Goal: Complete application form: Complete application form

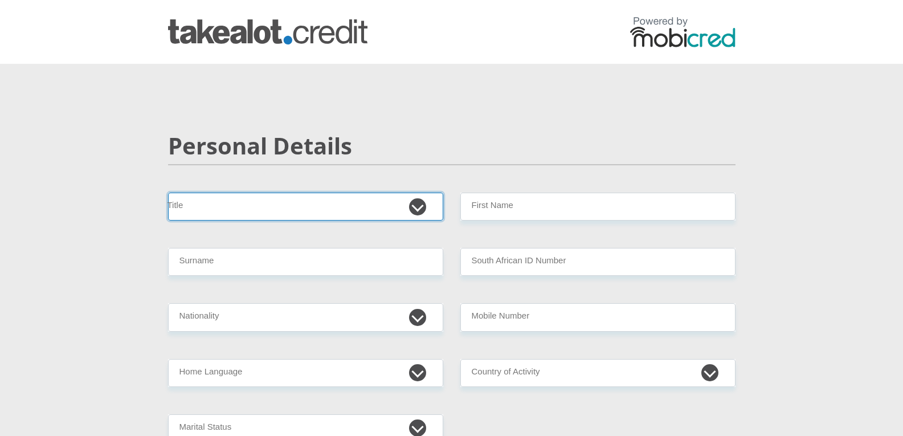
click at [340, 201] on select "Mr Ms Mrs Dr [PERSON_NAME]" at bounding box center [305, 207] width 275 height 28
select select "Mrs"
click at [168, 193] on select "Mr Ms Mrs Dr [PERSON_NAME]" at bounding box center [305, 207] width 275 height 28
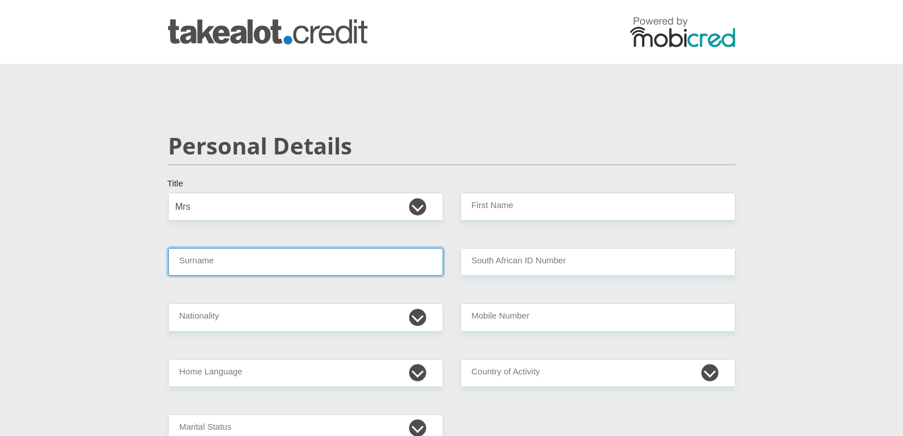
click at [254, 266] on input "Surname" at bounding box center [305, 262] width 275 height 28
type input "[MEDICAL_DATA]"
type input "Andiswa"
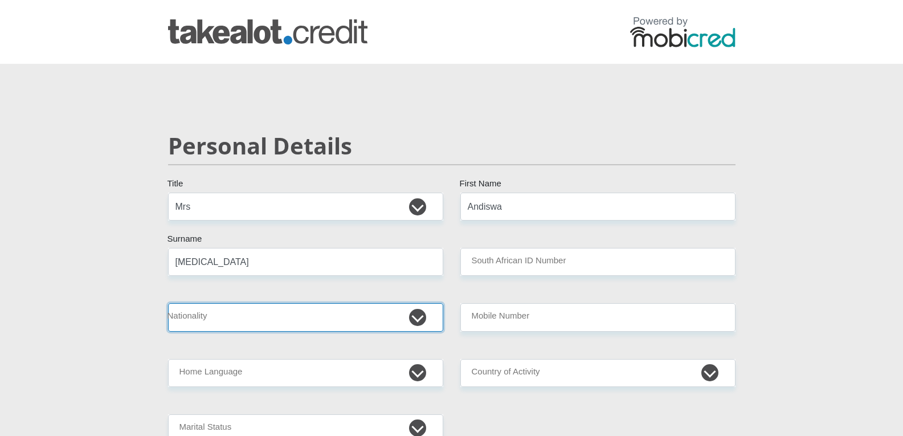
select select "ZAF"
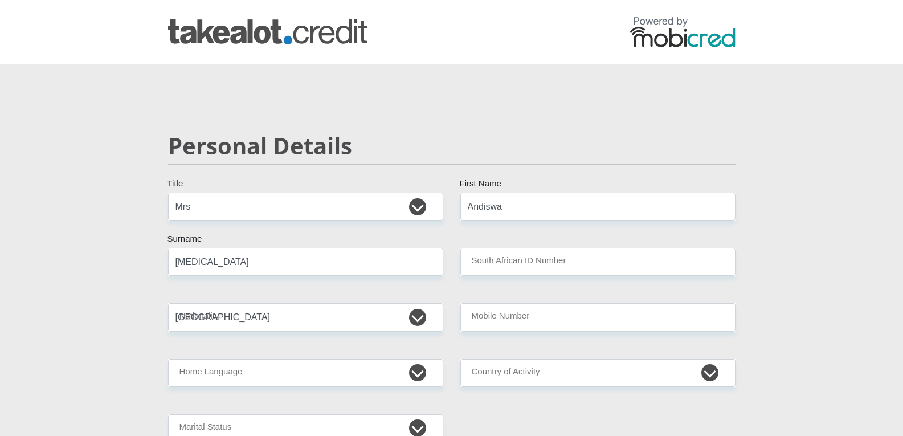
type input "0796326778"
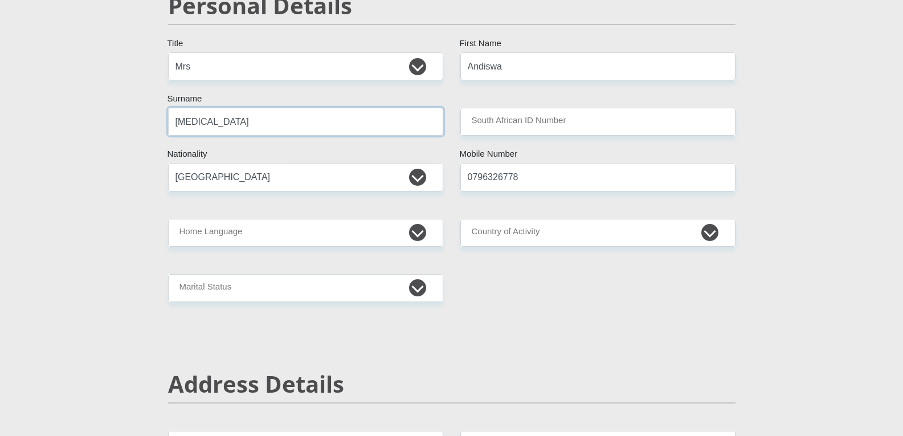
scroll to position [171, 0]
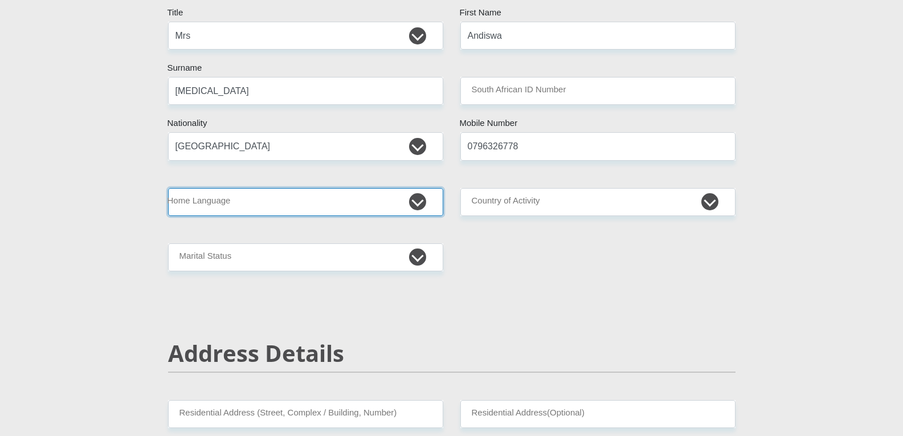
click at [308, 200] on select "Afrikaans English Sepedi South Ndebele Southern Sotho Swati Tsonga Tswana Venda…" at bounding box center [305, 202] width 275 height 28
select select "xho"
click at [168, 188] on select "Afrikaans English Sepedi South Ndebele Southern Sotho Swati Tsonga Tswana Venda…" at bounding box center [305, 202] width 275 height 28
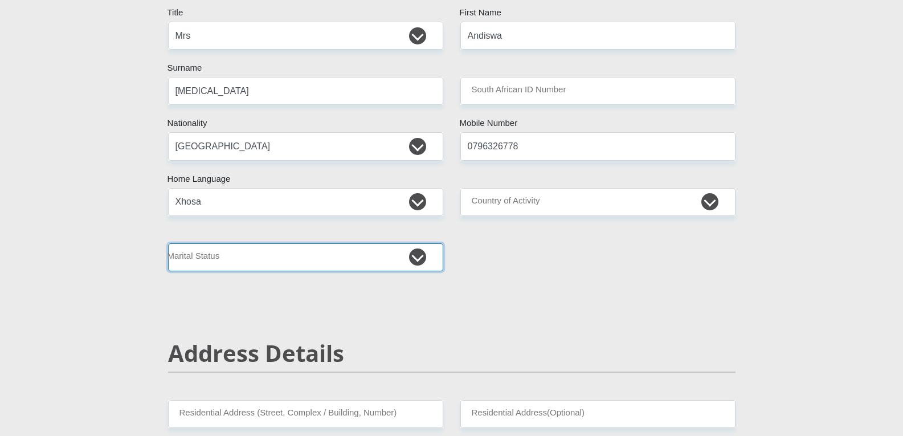
click at [331, 256] on select "Married ANC Single Divorced Widowed Married COP or Customary Law" at bounding box center [305, 257] width 275 height 28
select select "1"
click at [168, 243] on select "Married ANC Single Divorced Widowed Married COP or Customary Law" at bounding box center [305, 257] width 275 height 28
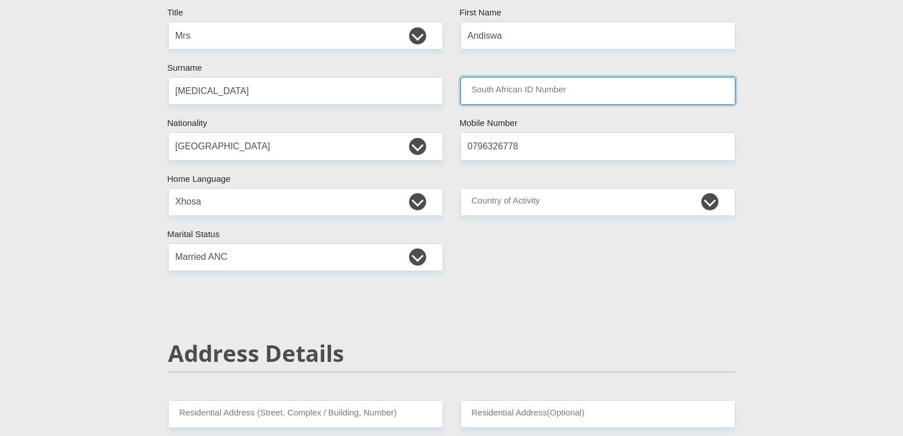
click at [562, 92] on input "South African ID Number" at bounding box center [597, 91] width 275 height 28
type input "8607270230083"
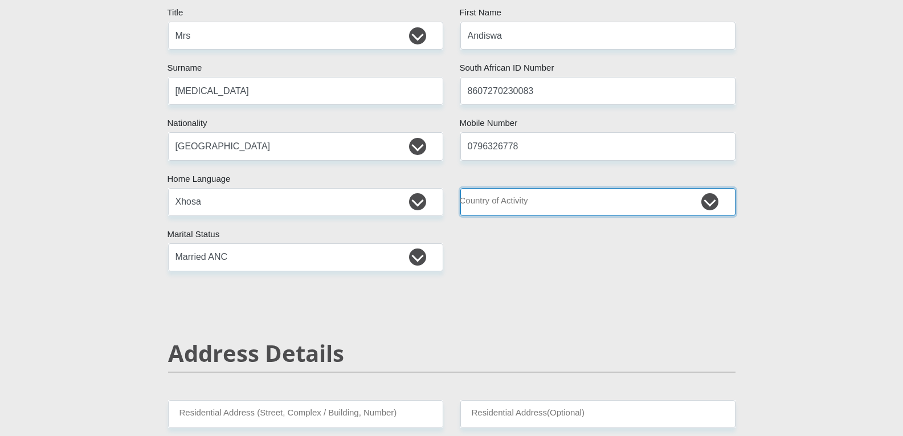
click at [582, 202] on select "[GEOGRAPHIC_DATA] [GEOGRAPHIC_DATA] [GEOGRAPHIC_DATA] [GEOGRAPHIC_DATA] [GEOGRA…" at bounding box center [597, 202] width 275 height 28
select select "ZAF"
click at [460, 188] on select "[GEOGRAPHIC_DATA] [GEOGRAPHIC_DATA] [GEOGRAPHIC_DATA] [GEOGRAPHIC_DATA] [GEOGRA…" at bounding box center [597, 202] width 275 height 28
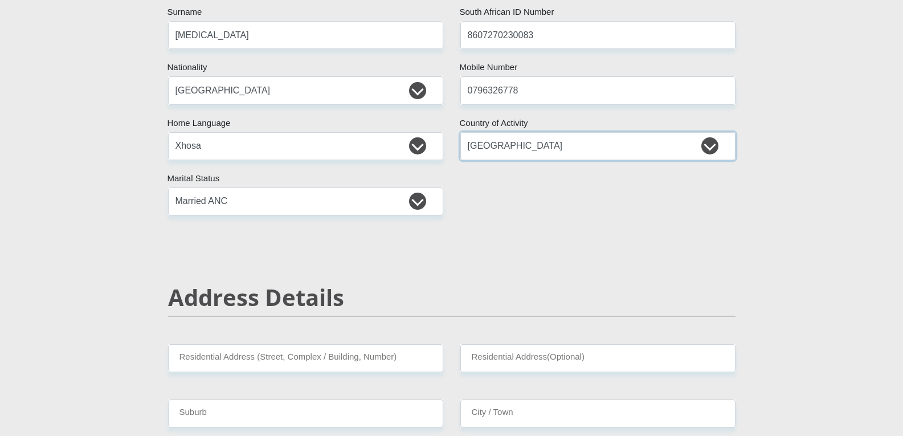
scroll to position [342, 0]
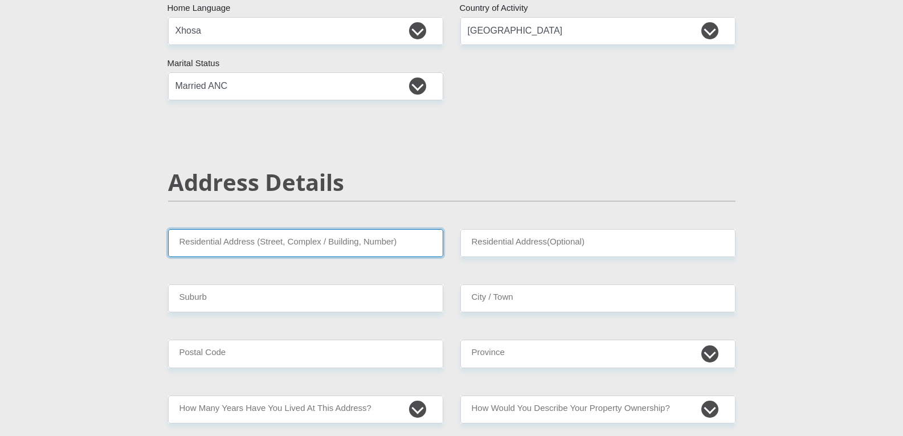
click at [301, 250] on input "Residential Address (Street, Complex / Building, Number)" at bounding box center [305, 243] width 275 height 28
type input "[STREET_ADDRESS]"
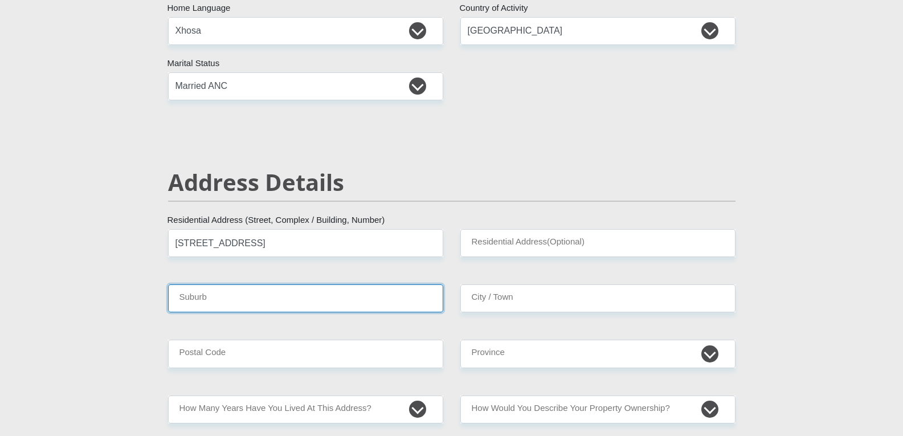
type input "SouthAfrica"
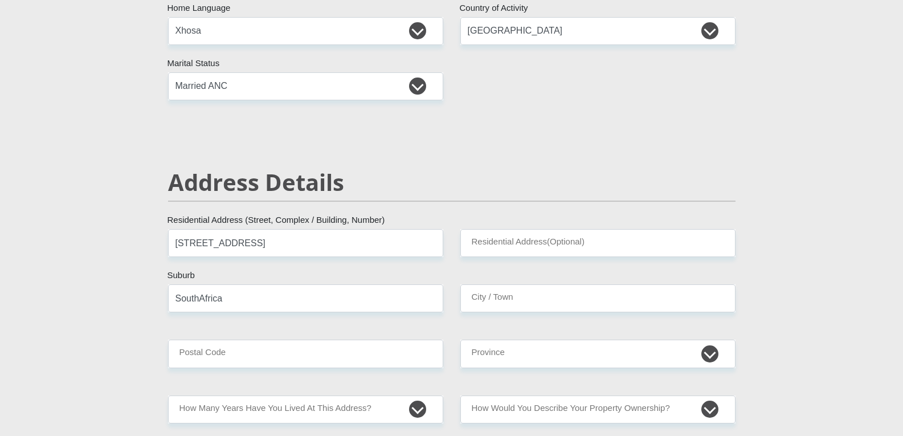
type input "SouthAfrica"
type input "6242"
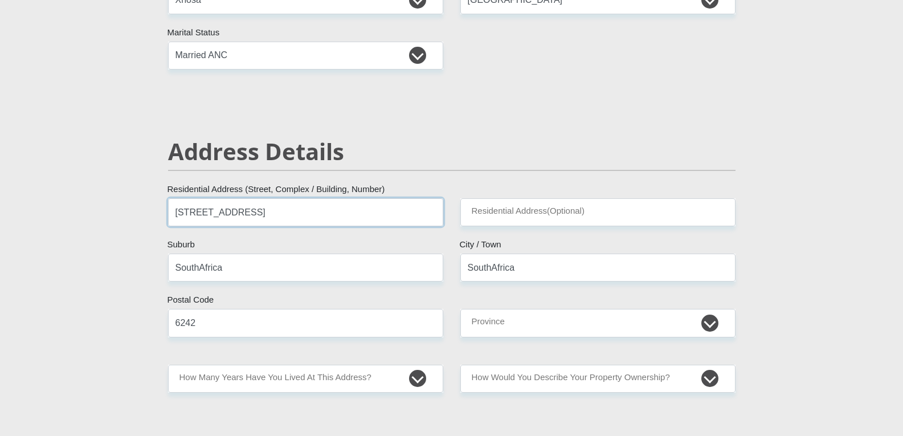
scroll to position [399, 0]
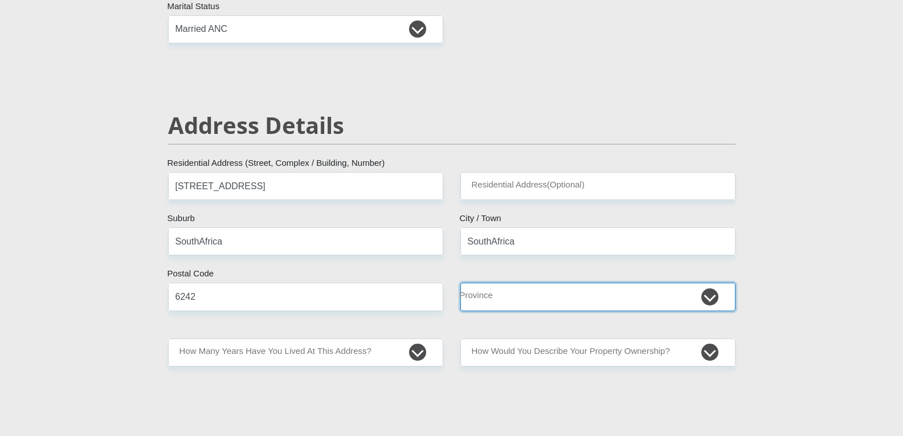
click at [484, 300] on select "Eastern Cape Free State [GEOGRAPHIC_DATA] [GEOGRAPHIC_DATA][DATE] [GEOGRAPHIC_D…" at bounding box center [597, 297] width 275 height 28
select select "[GEOGRAPHIC_DATA]"
click at [460, 283] on select "Eastern Cape Free State [GEOGRAPHIC_DATA] [GEOGRAPHIC_DATA][DATE] [GEOGRAPHIC_D…" at bounding box center [597, 297] width 275 height 28
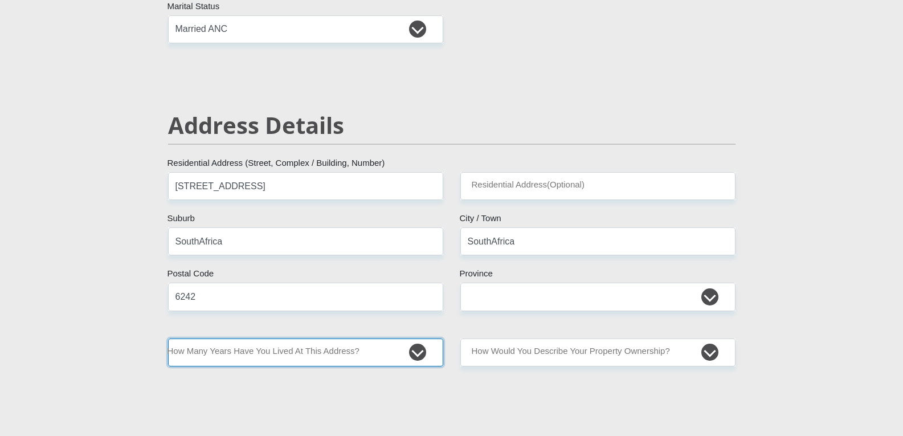
click at [348, 351] on select "less than 1 year 1-3 years 3-5 years 5+ years" at bounding box center [305, 353] width 275 height 28
select select "2"
click at [168, 339] on select "less than 1 year 1-3 years 3-5 years 5+ years" at bounding box center [305, 353] width 275 height 28
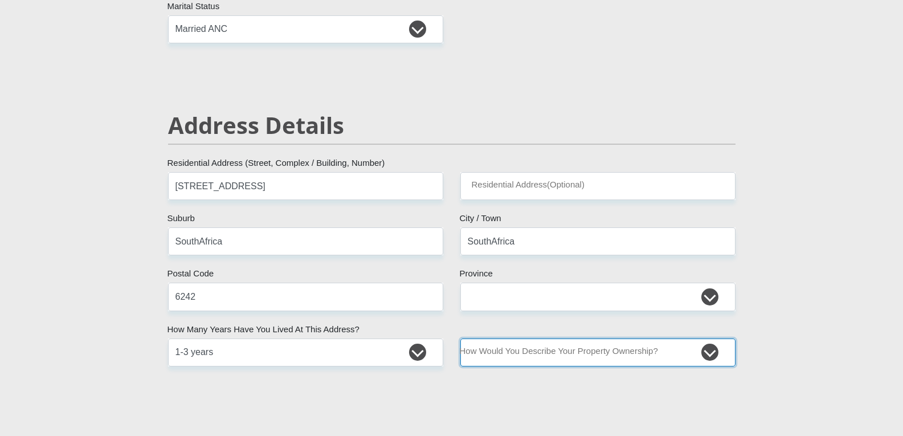
click at [574, 356] on select "Owned Rented Family Owned Company Dwelling" at bounding box center [597, 353] width 275 height 28
select select "Owned"
click at [460, 339] on select "Owned Rented Family Owned Company Dwelling" at bounding box center [597, 353] width 275 height 28
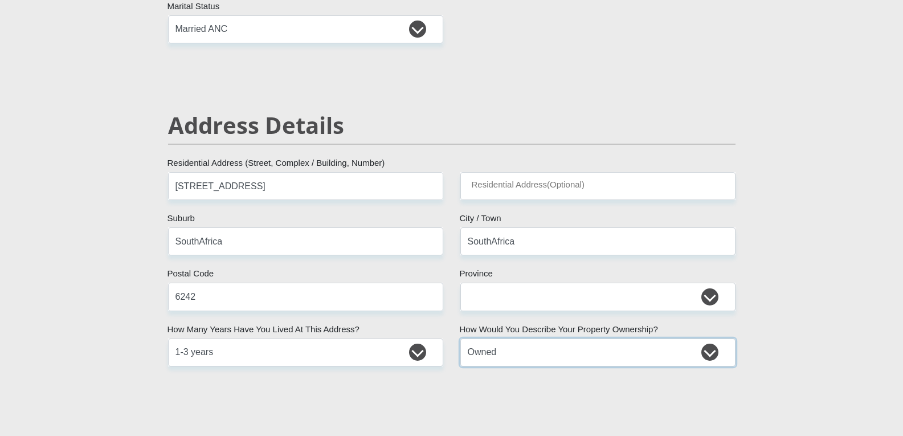
scroll to position [627, 0]
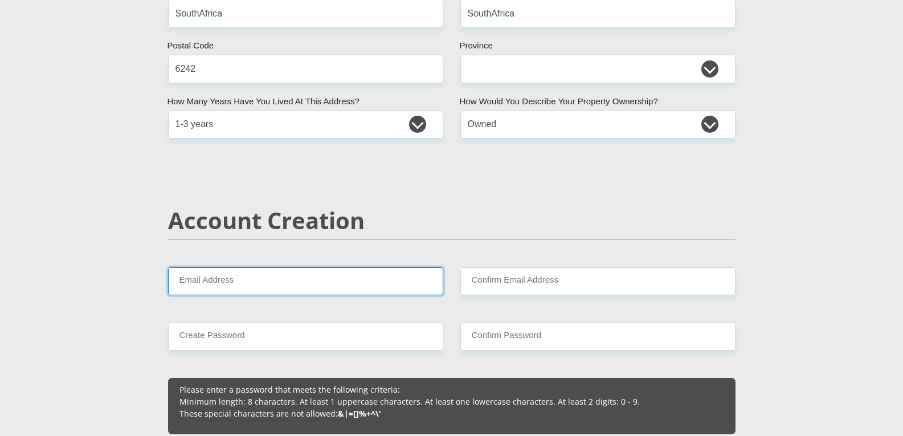
click at [282, 276] on input "Email Address" at bounding box center [305, 281] width 275 height 28
type input "[EMAIL_ADDRESS][DOMAIN_NAME]"
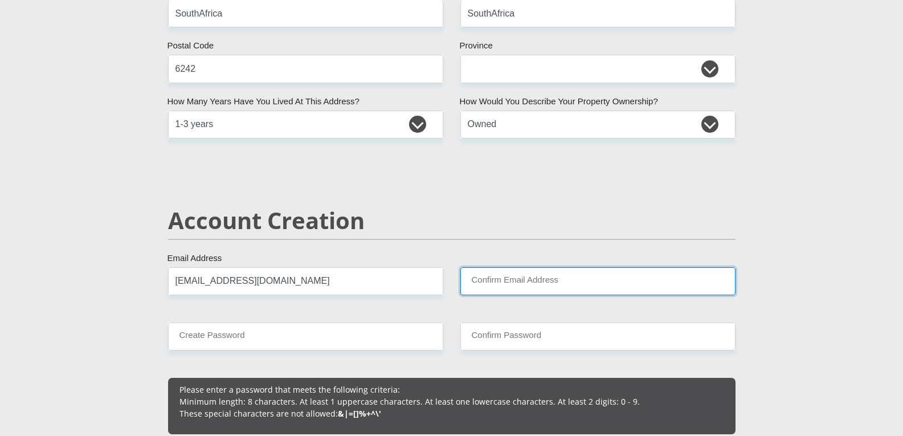
type input "[EMAIL_ADDRESS][DOMAIN_NAME]"
type input "0796326778"
type input "Andiswa"
type input "[MEDICAL_DATA]"
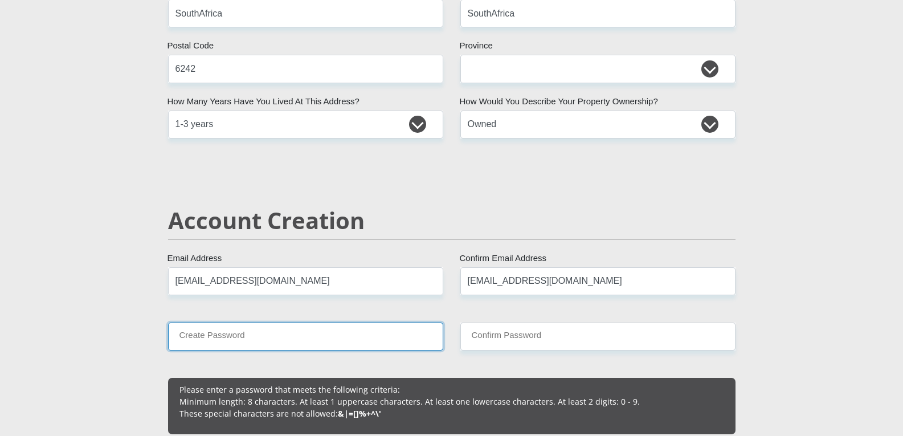
click at [255, 338] on input "Create Password" at bounding box center [305, 337] width 275 height 28
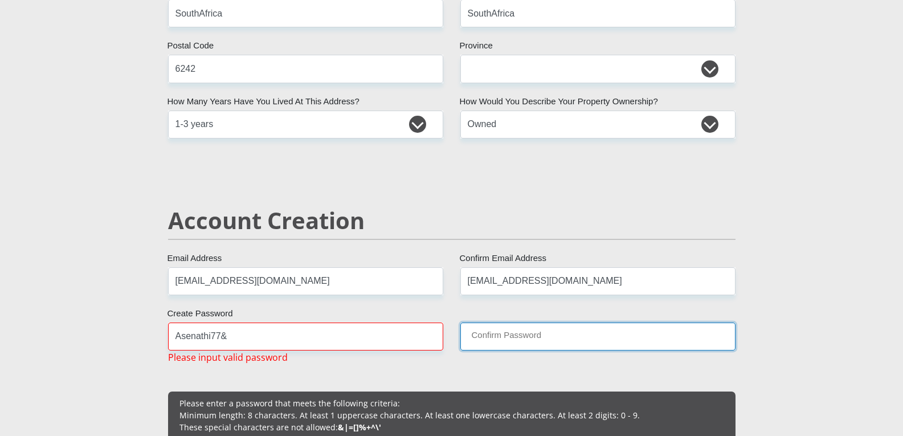
click at [511, 339] on input "Confirm Password" at bounding box center [597, 337] width 275 height 28
click at [505, 342] on input "Confirm Password" at bounding box center [597, 337] width 275 height 28
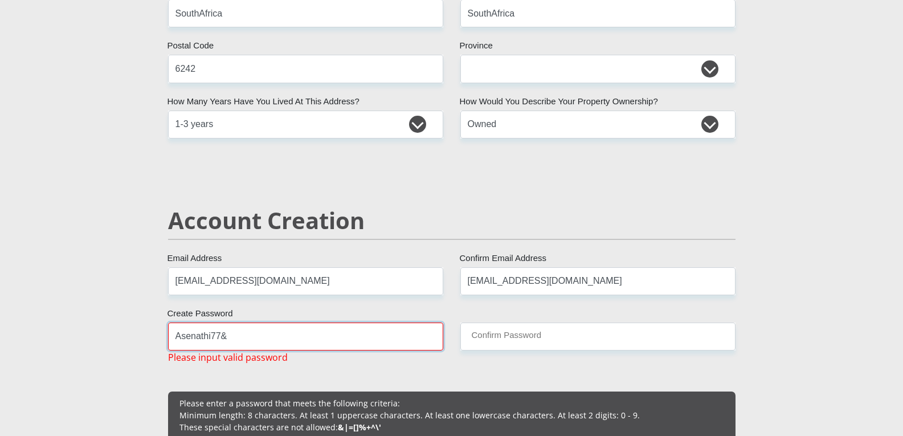
click at [320, 333] on input "Asenathi77&" at bounding box center [305, 337] width 275 height 28
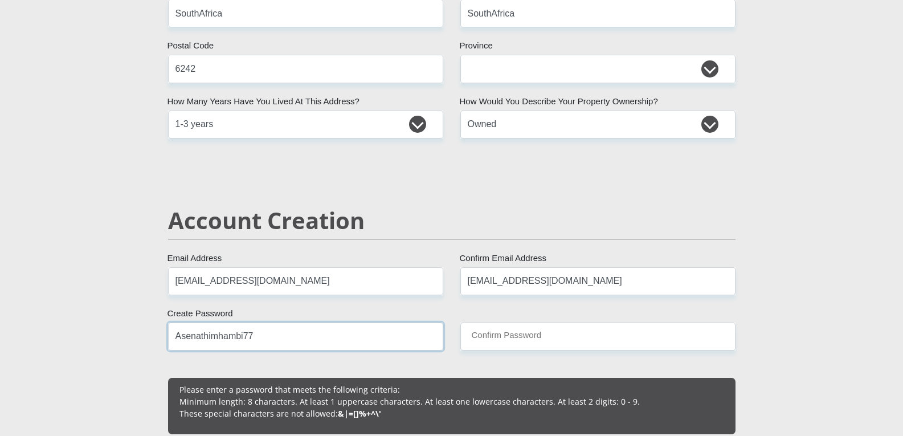
type input "Asenathimhambi77"
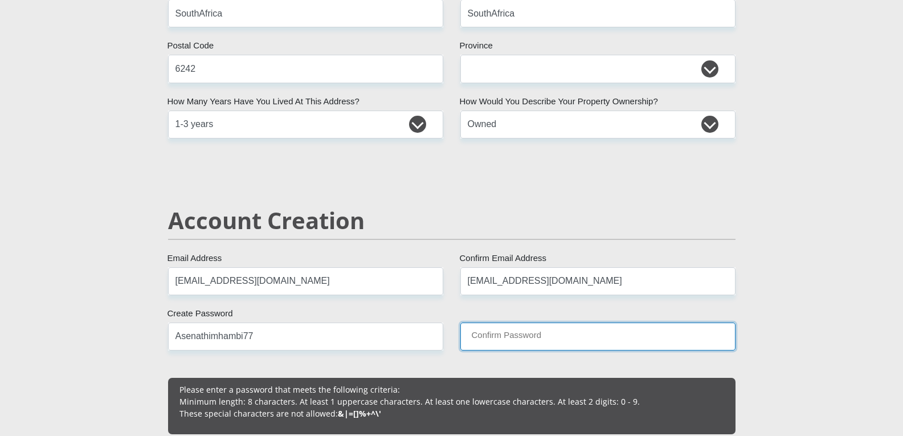
click at [507, 334] on input "Confirm Password" at bounding box center [597, 337] width 275 height 28
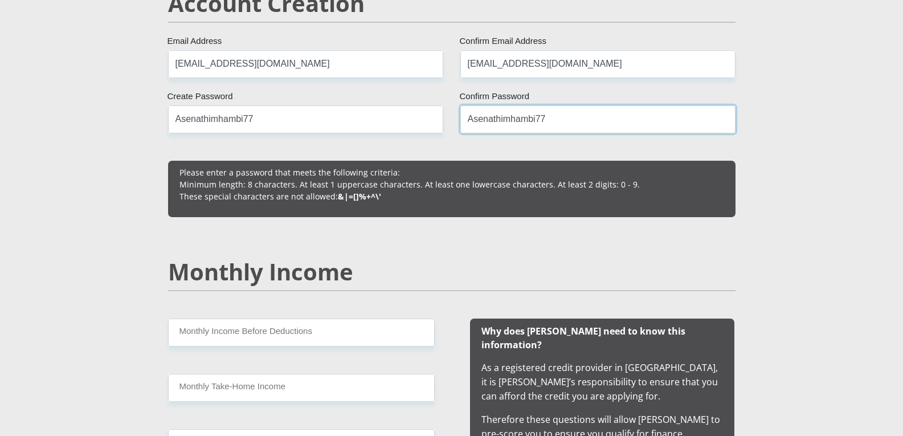
scroll to position [912, 0]
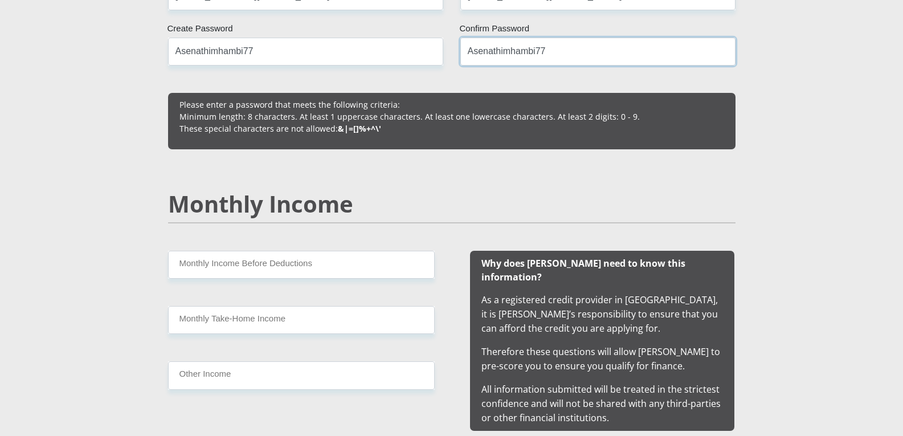
type input "Asenathimhambi77"
click at [214, 266] on input "Monthly Income Before Deductions" at bounding box center [301, 265] width 267 height 28
type input "10550.00"
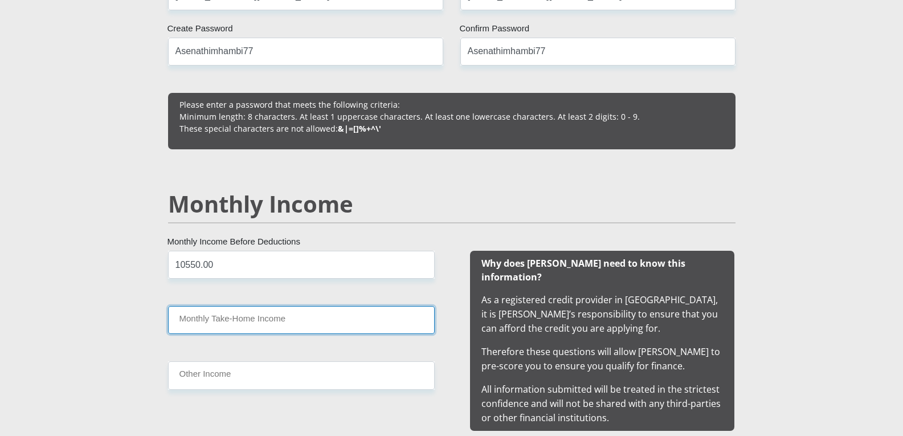
click at [226, 317] on input "Monthly Take-Home Income" at bounding box center [301, 320] width 267 height 28
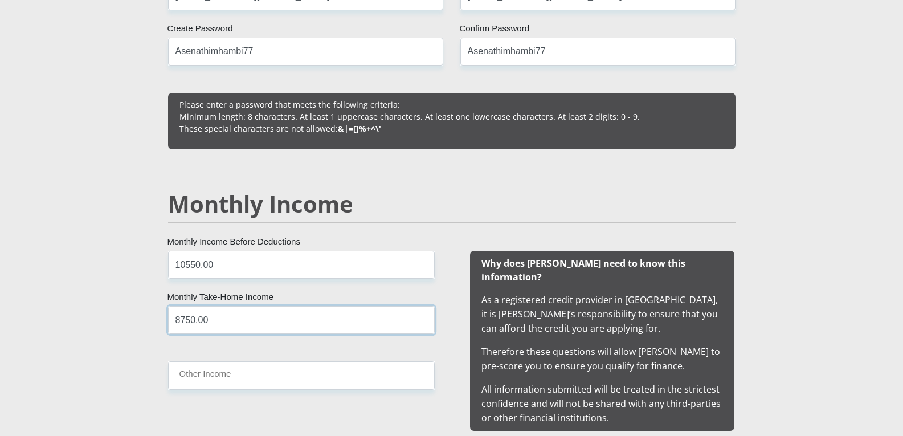
type input "8750.00"
click at [215, 376] on input "Other Income" at bounding box center [301, 375] width 267 height 28
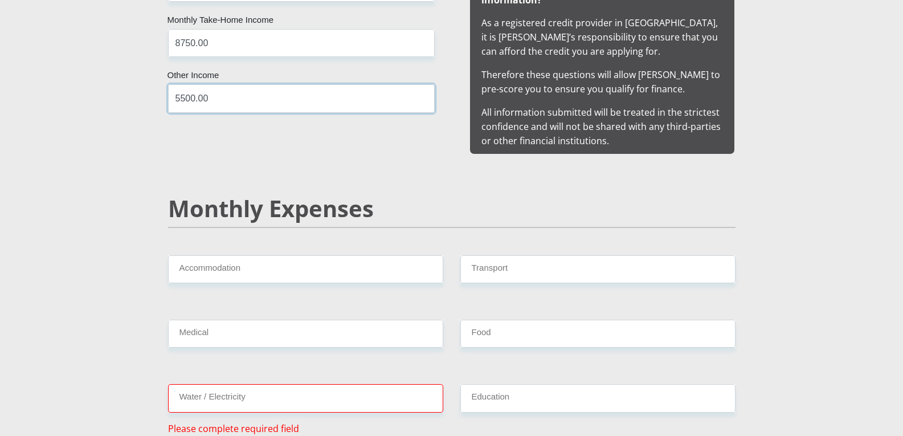
scroll to position [1254, 0]
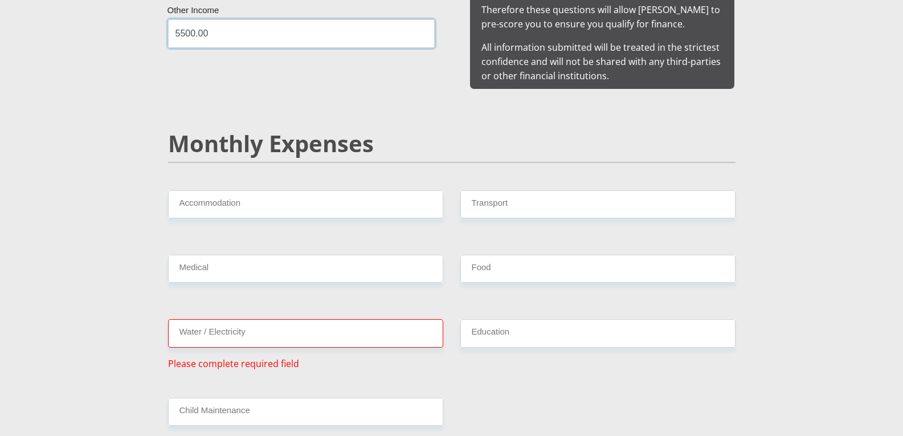
type input "5500.00"
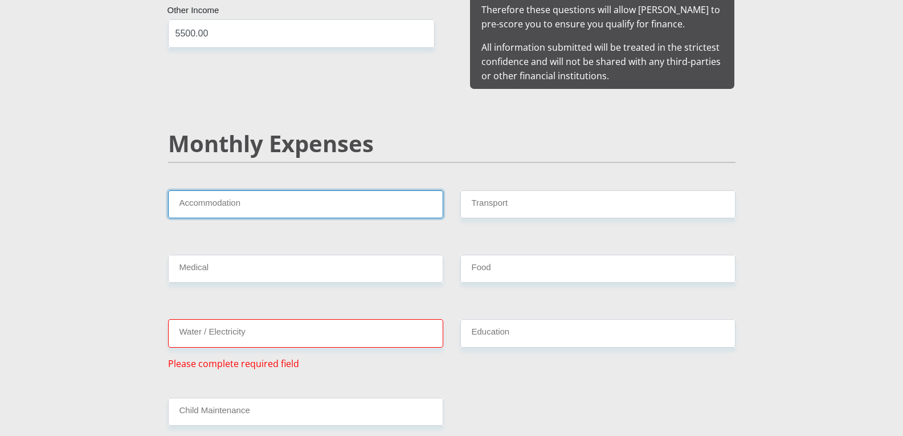
click at [291, 194] on input "Accommodation" at bounding box center [305, 204] width 275 height 28
type input "0.00"
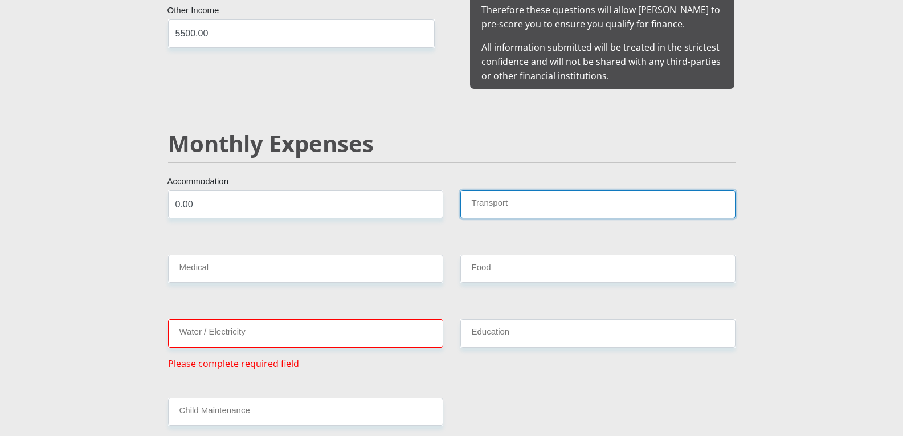
click at [519, 195] on input "Transport" at bounding box center [597, 204] width 275 height 28
type input "1000.00"
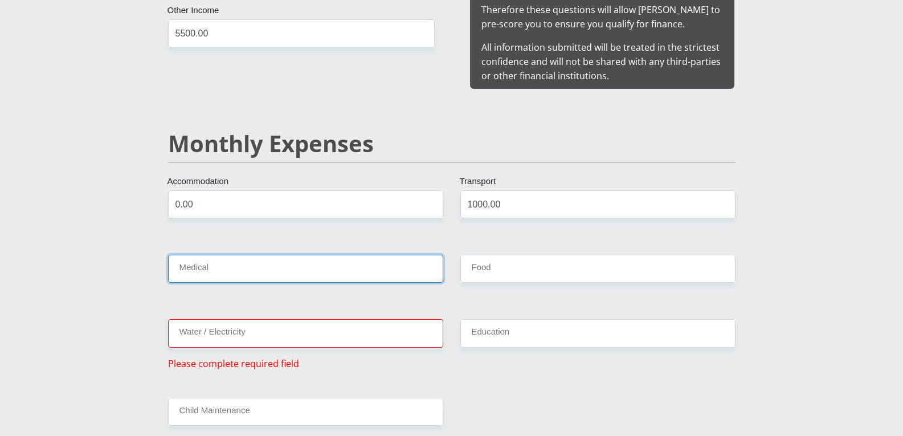
click at [240, 255] on input "Medical" at bounding box center [305, 269] width 275 height 28
type input "2000.00"
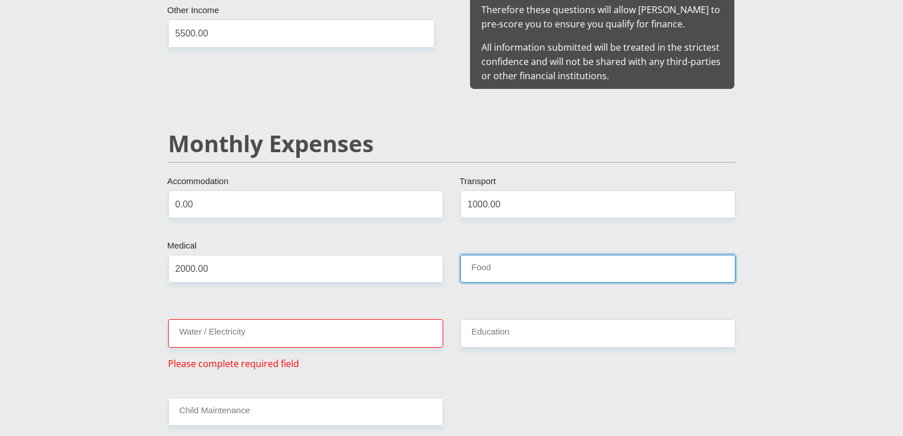
click at [555, 255] on input "Food" at bounding box center [597, 269] width 275 height 28
type input "2000.00"
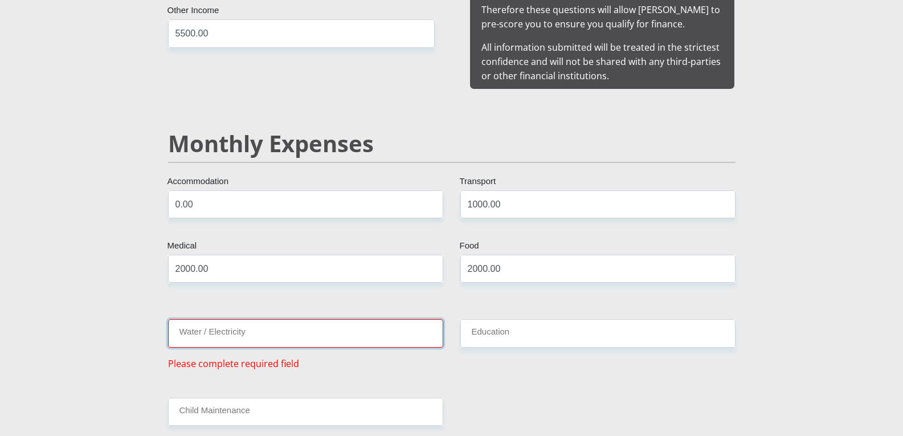
click at [247, 319] on input "Water / Electricity" at bounding box center [305, 333] width 275 height 28
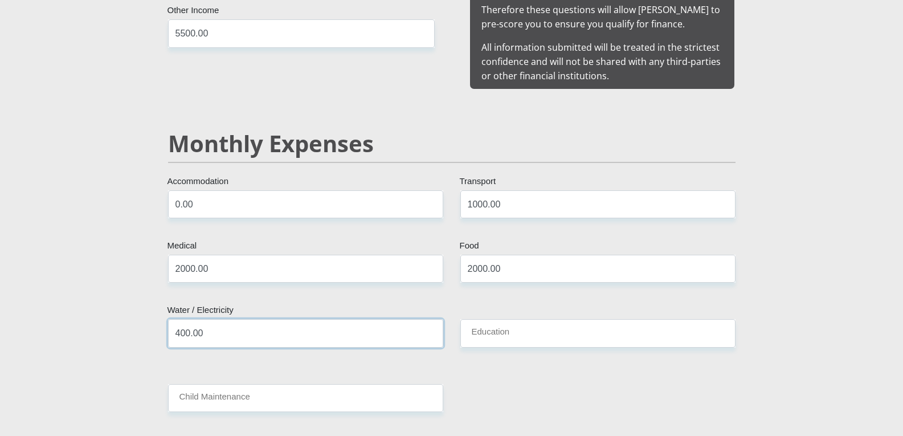
type input "400.00"
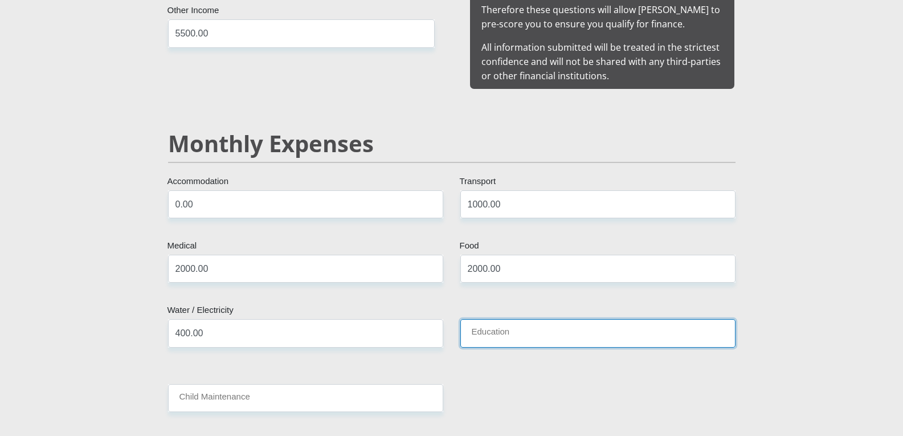
click at [557, 319] on input "Education" at bounding box center [597, 333] width 275 height 28
type input "800.00"
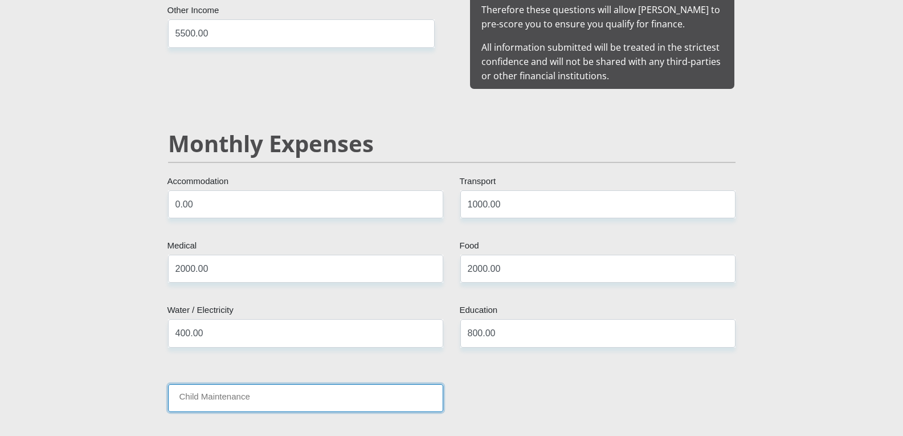
click at [297, 386] on input "Child Maintenance" at bounding box center [305, 398] width 275 height 28
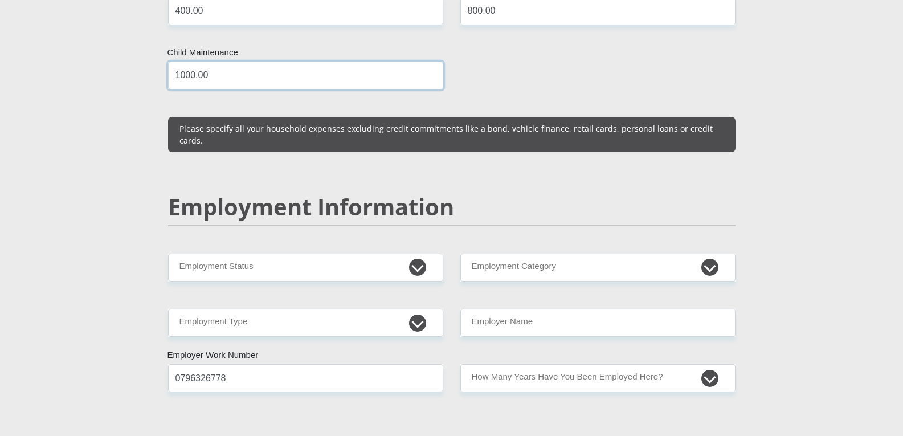
scroll to position [1653, 0]
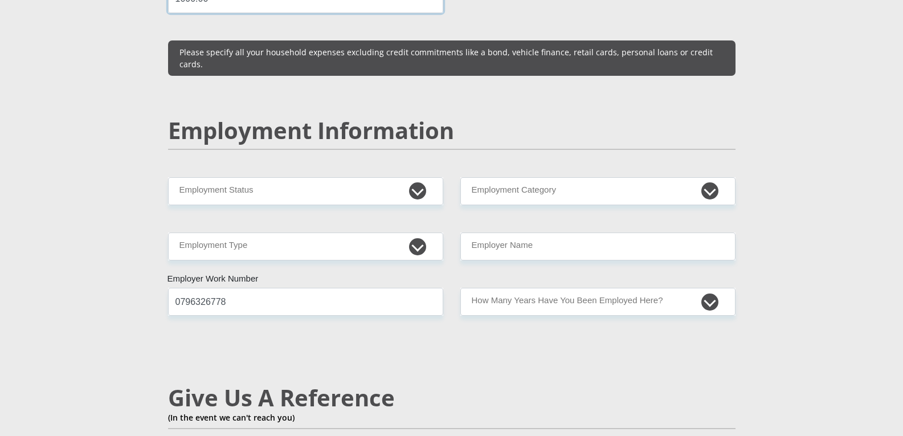
type input "1000.00"
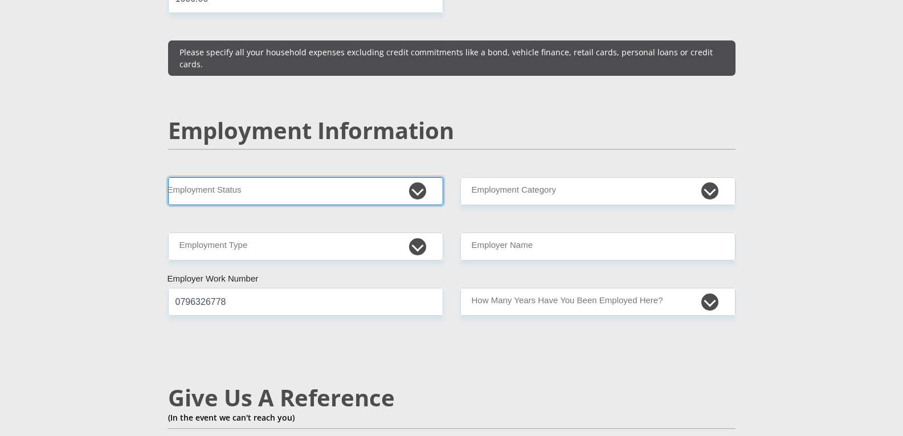
click at [284, 177] on select "Permanent/Full-time Part-time/Casual [DEMOGRAPHIC_DATA] Worker Self-Employed Ho…" at bounding box center [305, 191] width 275 height 28
select select "1"
click at [168, 177] on select "Permanent/Full-time Part-time/Casual [DEMOGRAPHIC_DATA] Worker Self-Employed Ho…" at bounding box center [305, 191] width 275 height 28
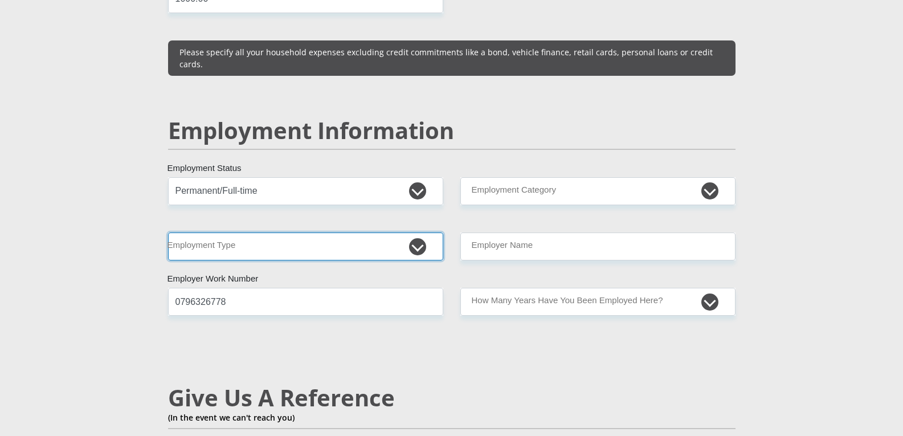
click at [224, 233] on select "College/Lecturer Craft Seller Creative Driver Executive Farmer Forces - Non Com…" at bounding box center [305, 247] width 275 height 28
select select "Office Staff/Clerk"
click at [168, 233] on select "College/Lecturer Craft Seller Creative Driver Executive Farmer Forces - Non Com…" at bounding box center [305, 247] width 275 height 28
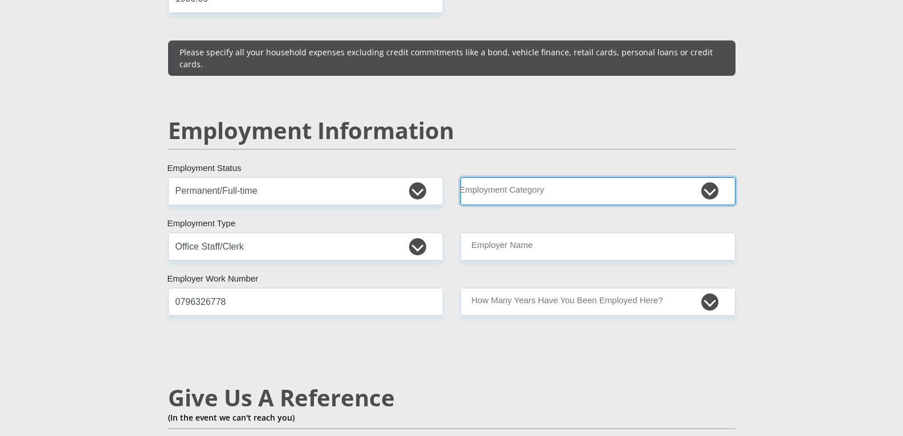
click at [533, 177] on select "AGRICULTURE ALCOHOL & TOBACCO CONSTRUCTION MATERIALS METALLURGY EQUIPMENT FOR R…" at bounding box center [597, 191] width 275 height 28
select select "28"
click at [460, 177] on select "AGRICULTURE ALCOHOL & TOBACCO CONSTRUCTION MATERIALS METALLURGY EQUIPMENT FOR R…" at bounding box center [597, 191] width 275 height 28
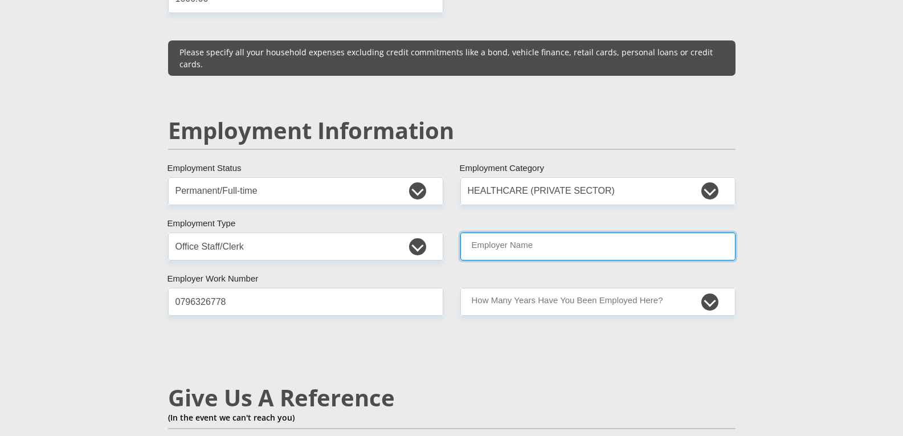
click at [552, 233] on input "Employer Name" at bounding box center [597, 247] width 275 height 28
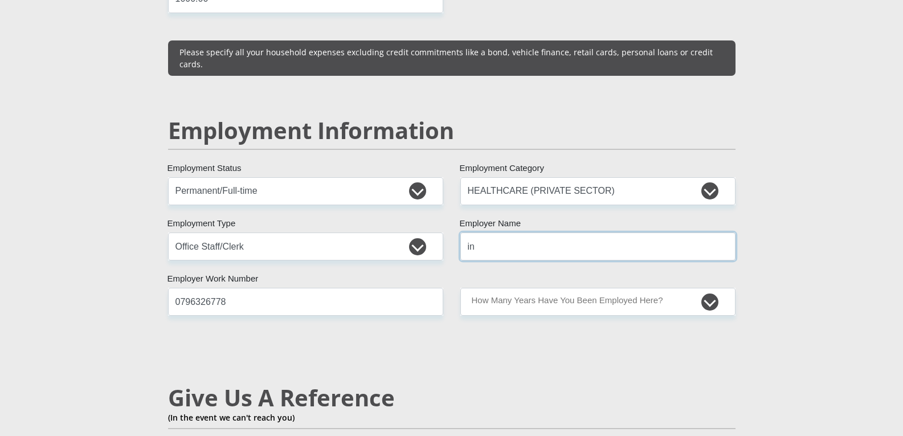
type input "i"
type input "INTERCAREWALMER"
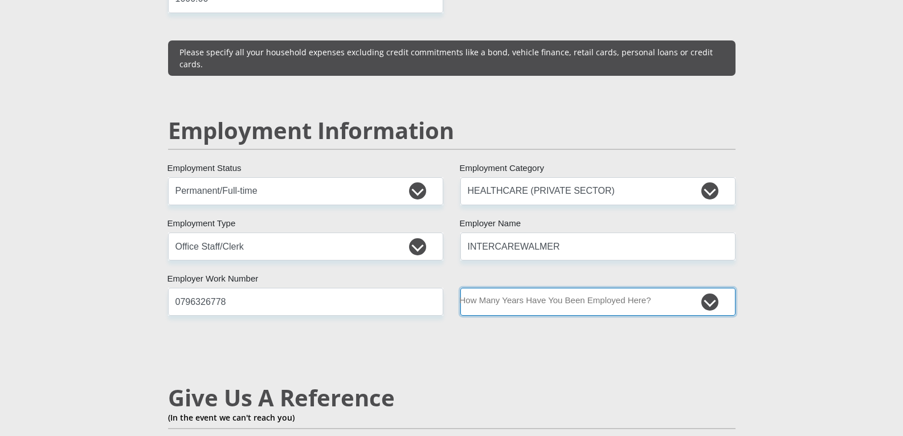
click at [557, 288] on select "less than 1 year 1-3 years 3-5 years 5+ years" at bounding box center [597, 302] width 275 height 28
select select "24"
click at [460, 288] on select "less than 1 year 1-3 years 3-5 years 5+ years" at bounding box center [597, 302] width 275 height 28
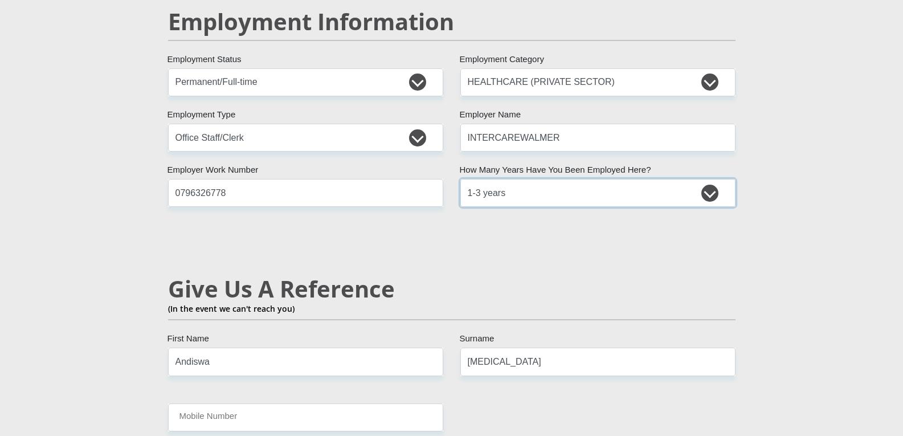
scroll to position [1881, 0]
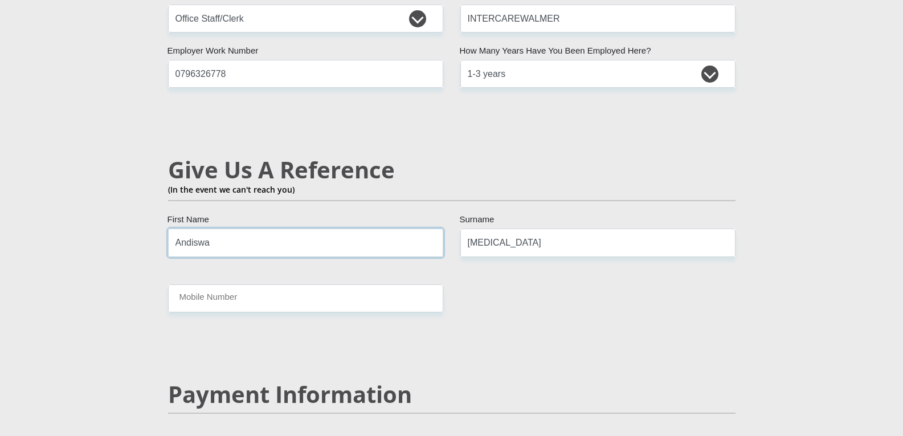
drag, startPoint x: 274, startPoint y: 222, endPoint x: 191, endPoint y: 218, distance: 83.3
click at [191, 229] on input "Andiswa" at bounding box center [305, 243] width 275 height 28
click at [245, 229] on input "Andiswa" at bounding box center [305, 243] width 275 height 28
click at [218, 229] on input "Andiswa" at bounding box center [305, 243] width 275 height 28
drag, startPoint x: 218, startPoint y: 223, endPoint x: 152, endPoint y: 217, distance: 65.9
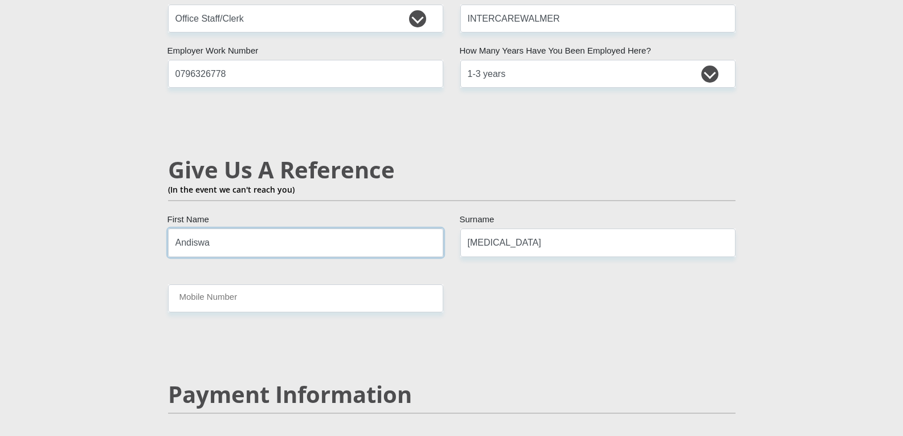
type input "SONWABILE"
drag, startPoint x: 494, startPoint y: 219, endPoint x: 340, endPoint y: 221, distance: 154.5
type input "[MEDICAL_DATA]"
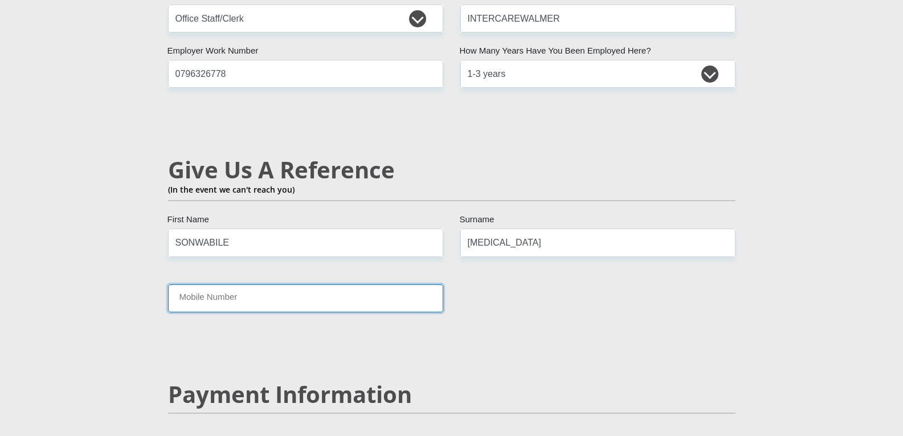
click at [299, 284] on input "Mobile Number" at bounding box center [305, 298] width 275 height 28
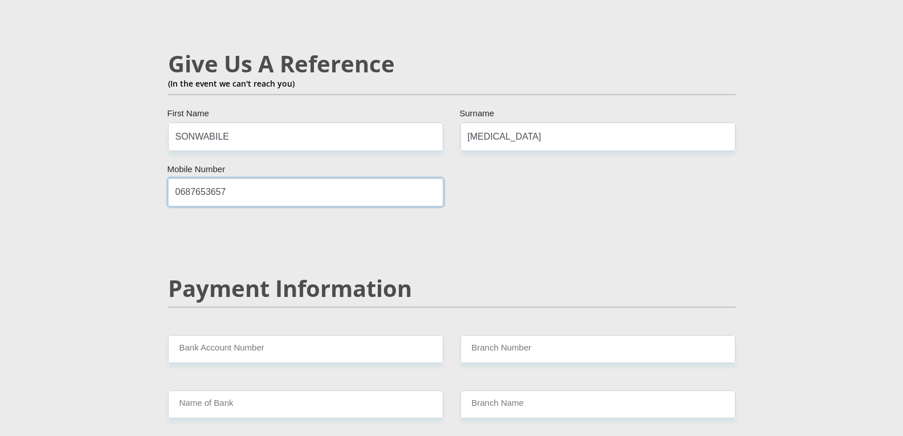
scroll to position [2052, 0]
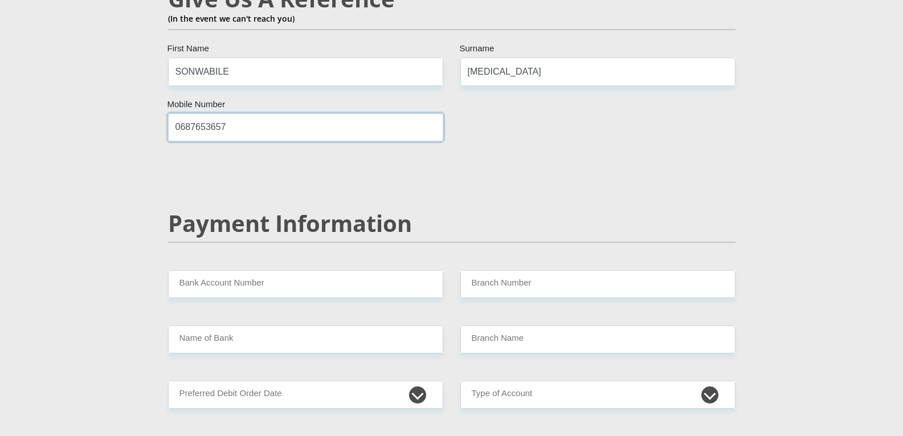
type input "0687653657"
click at [283, 270] on input "Bank Account Number" at bounding box center [305, 284] width 275 height 28
type input "1021957455179"
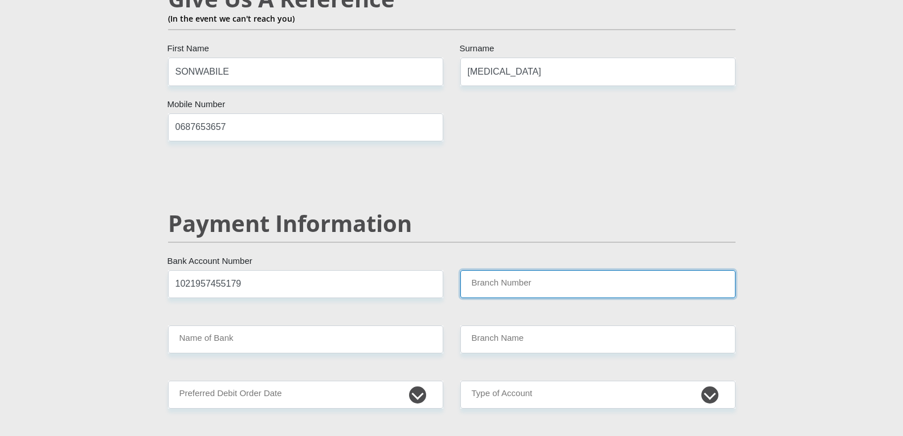
click at [610, 270] on input "Branch Number" at bounding box center [597, 284] width 275 height 28
type input "051001"
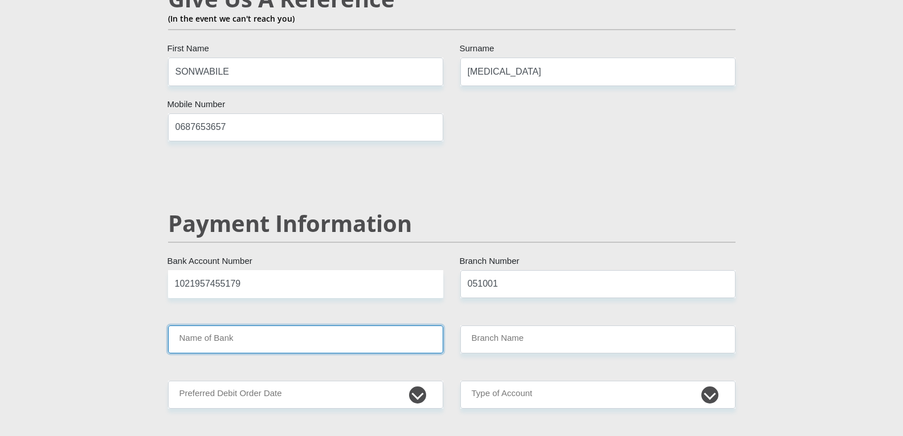
click at [332, 325] on input "Name of Bank" at bounding box center [305, 339] width 275 height 28
type input "STANDARD BANK"
type input "STANDARD BANK [GEOGRAPHIC_DATA]"
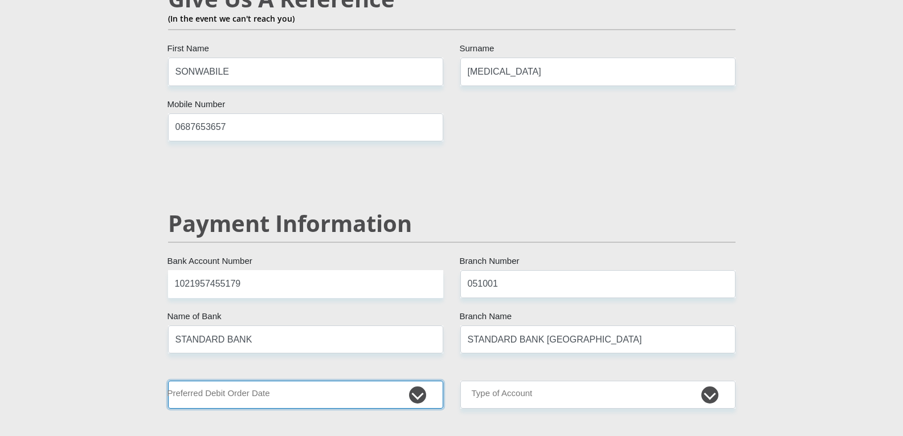
click at [414, 381] on select "1st 2nd 3rd 4th 5th 7th 18th 19th 20th 21st 22nd 23rd 24th 25th 26th 27th 28th …" at bounding box center [305, 395] width 275 height 28
select select "28"
click at [168, 381] on select "1st 2nd 3rd 4th 5th 7th 18th 19th 20th 21st 22nd 23rd 24th 25th 26th 27th 28th …" at bounding box center [305, 395] width 275 height 28
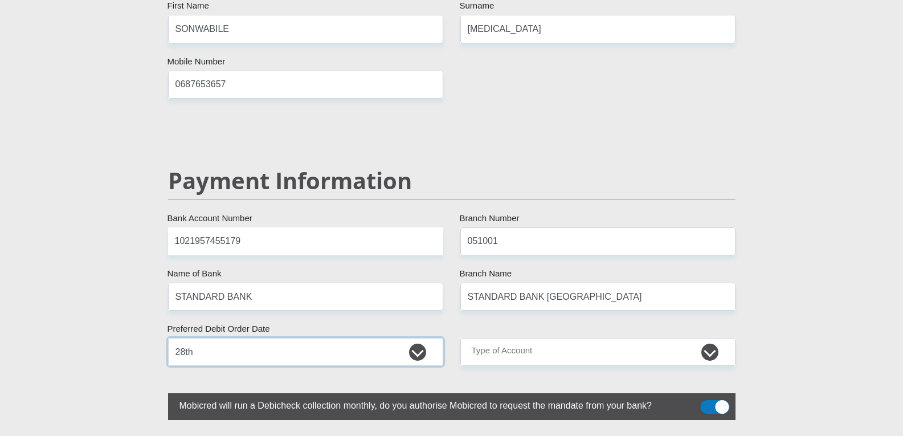
scroll to position [2166, 0]
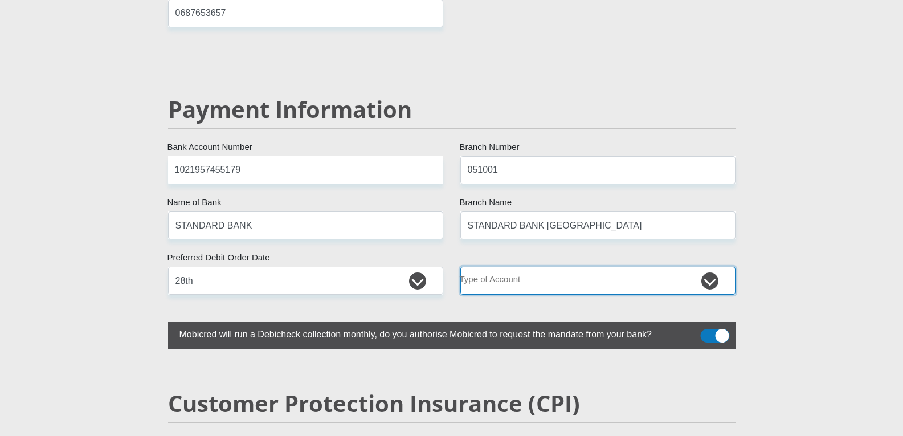
click at [553, 267] on select "Cheque Savings" at bounding box center [597, 281] width 275 height 28
select select "CUR"
click at [460, 267] on select "Cheque Savings" at bounding box center [597, 281] width 275 height 28
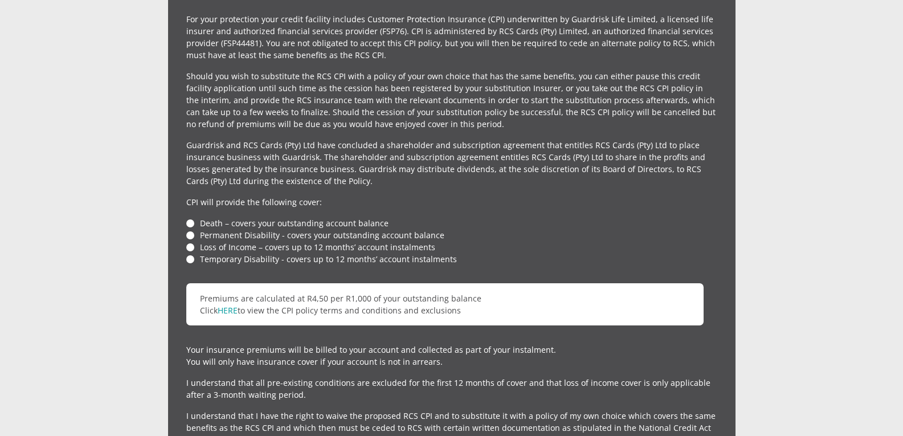
scroll to position [2621, 0]
click at [189, 217] on li "Death – covers your outstanding account balance" at bounding box center [451, 223] width 531 height 12
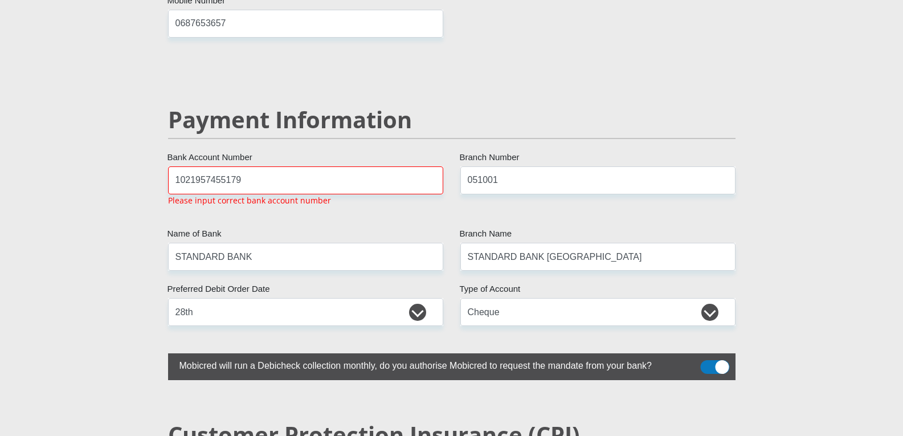
scroll to position [2153, 0]
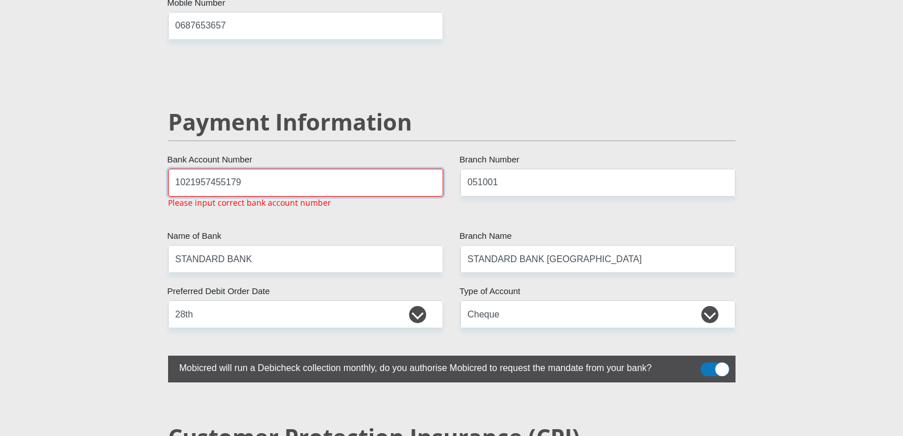
drag, startPoint x: 256, startPoint y: 158, endPoint x: 103, endPoint y: 148, distance: 153.6
type input "1021957455179"
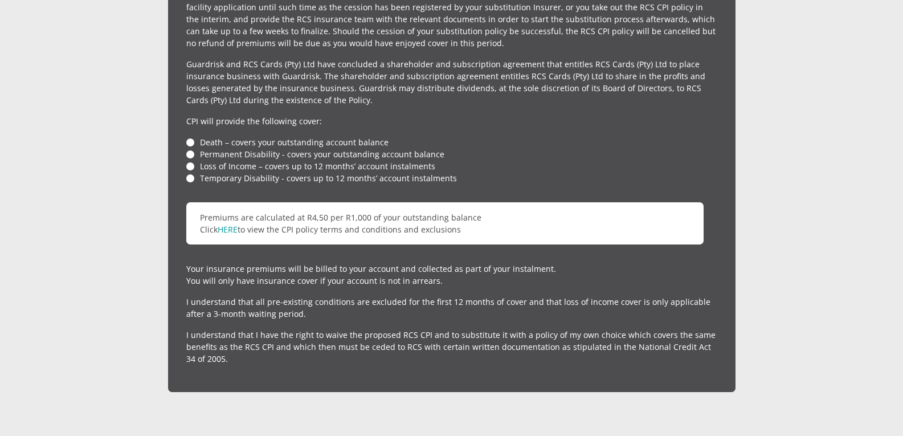
scroll to position [3008, 0]
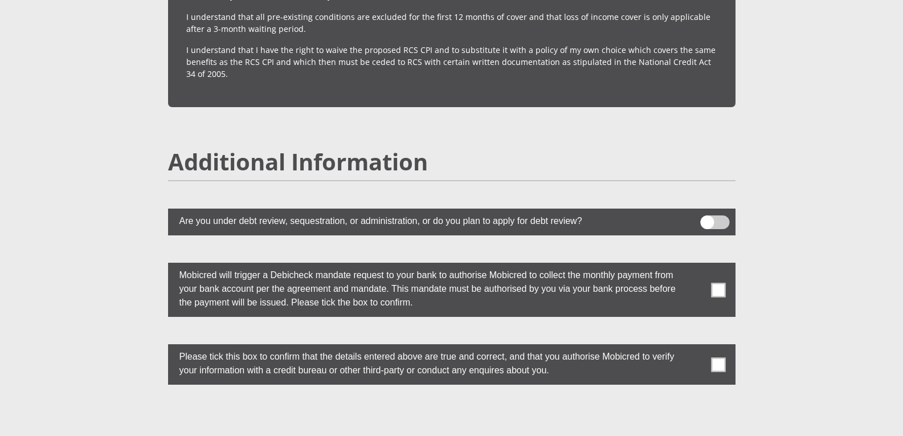
click at [715, 283] on span at bounding box center [718, 290] width 14 height 14
click at [696, 266] on input "checkbox" at bounding box center [696, 266] width 0 height 0
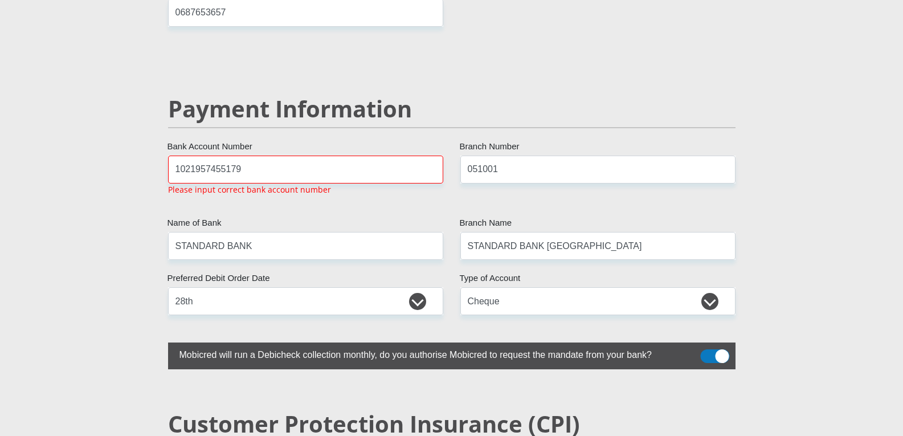
scroll to position [2153, 0]
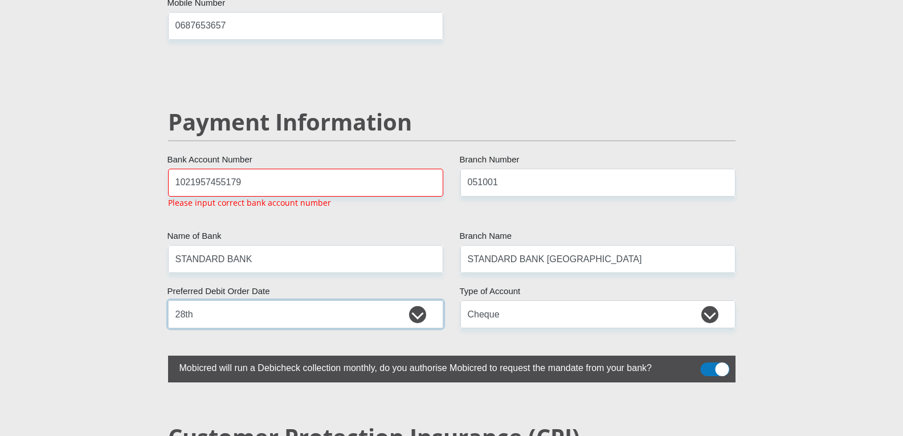
click at [417, 300] on select "1st 2nd 3rd 4th 5th 7th 18th 19th 20th 21st 22nd 23rd 24th 25th 26th 27th 28th …" at bounding box center [305, 314] width 275 height 28
select select "30"
click at [168, 300] on select "1st 2nd 3rd 4th 5th 7th 18th 19th 20th 21st 22nd 23rd 24th 25th 26th 27th 28th …" at bounding box center [305, 314] width 275 height 28
drag, startPoint x: 220, startPoint y: 157, endPoint x: 127, endPoint y: 142, distance: 94.6
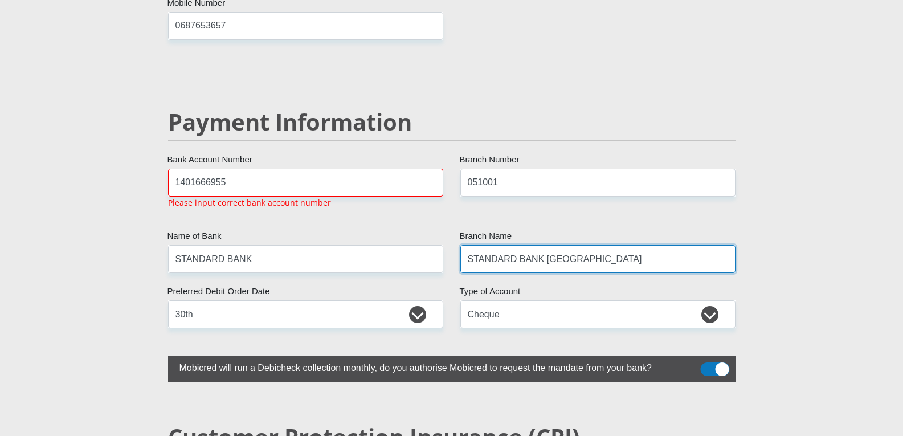
click at [505, 245] on input "STANDARD BANK [GEOGRAPHIC_DATA]" at bounding box center [597, 259] width 275 height 28
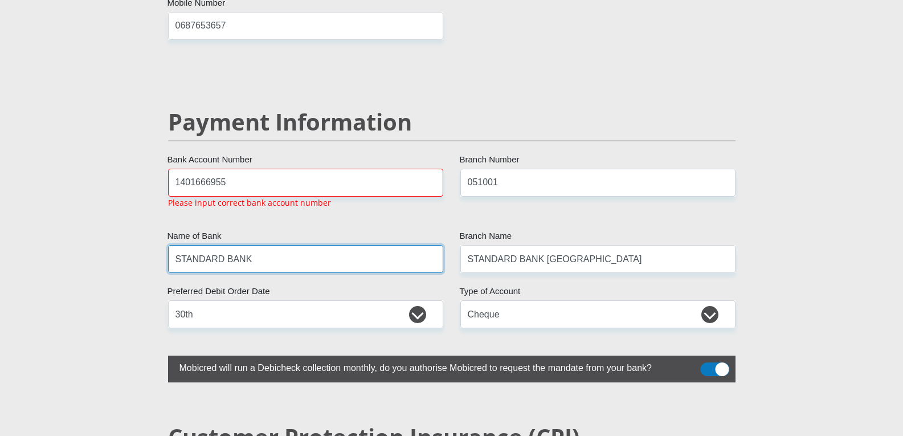
click at [370, 245] on input "STANDARD BANK" at bounding box center [305, 259] width 275 height 28
drag, startPoint x: 287, startPoint y: 236, endPoint x: 158, endPoint y: 236, distance: 128.2
click at [269, 245] on input "STANDARD BANK" at bounding box center [305, 259] width 275 height 28
drag, startPoint x: 266, startPoint y: 233, endPoint x: 103, endPoint y: 238, distance: 162.5
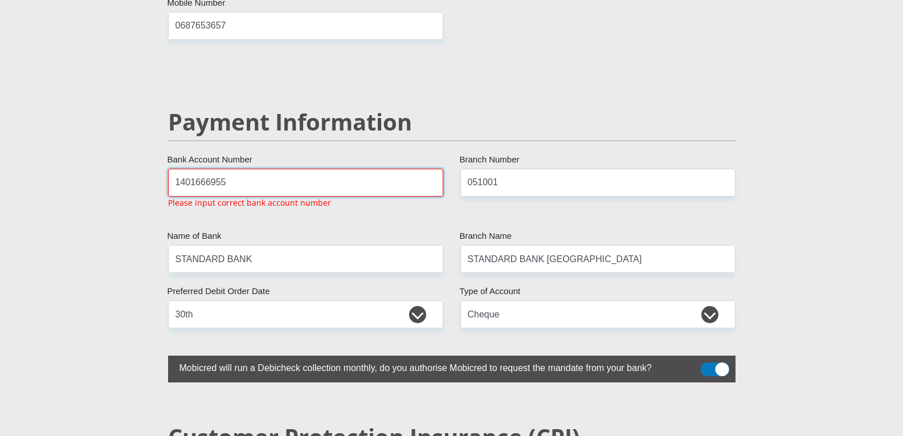
click at [253, 169] on input "1401666955" at bounding box center [305, 183] width 275 height 28
drag, startPoint x: 249, startPoint y: 161, endPoint x: 158, endPoint y: 161, distance: 91.2
drag, startPoint x: 261, startPoint y: 161, endPoint x: 45, endPoint y: 133, distance: 217.9
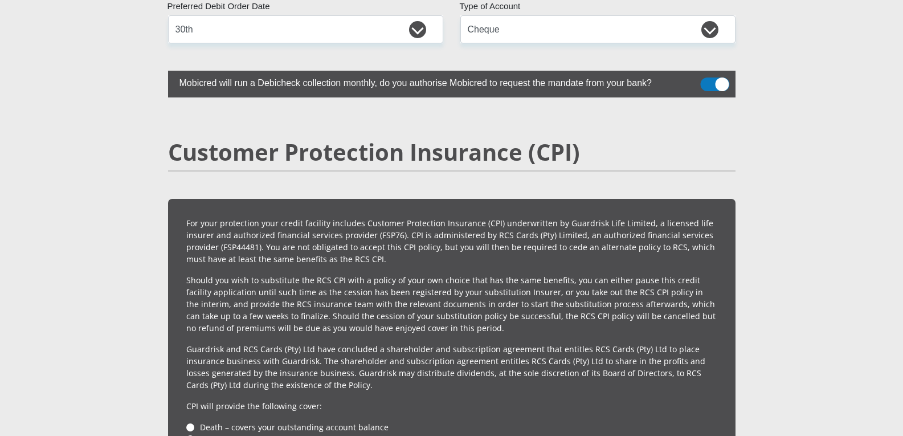
type input "10219574551"
click at [437, 199] on div "For your protection your credit facility includes Customer Protection Insurance…" at bounding box center [452, 438] width 568 height 478
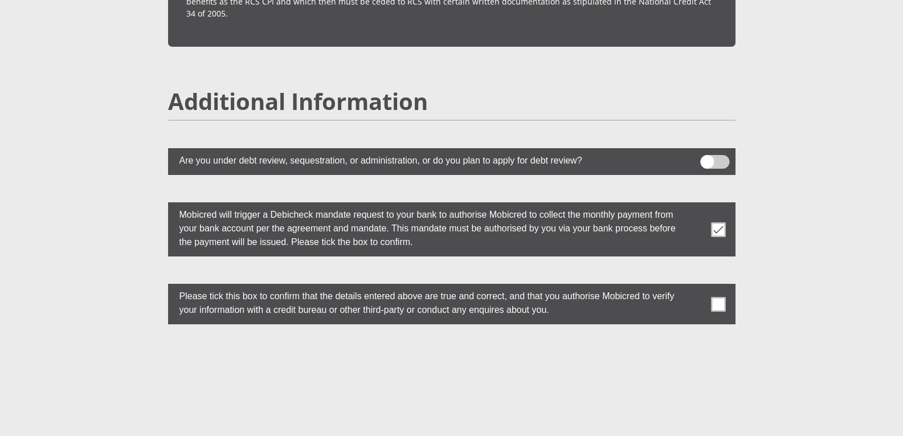
scroll to position [3158, 0]
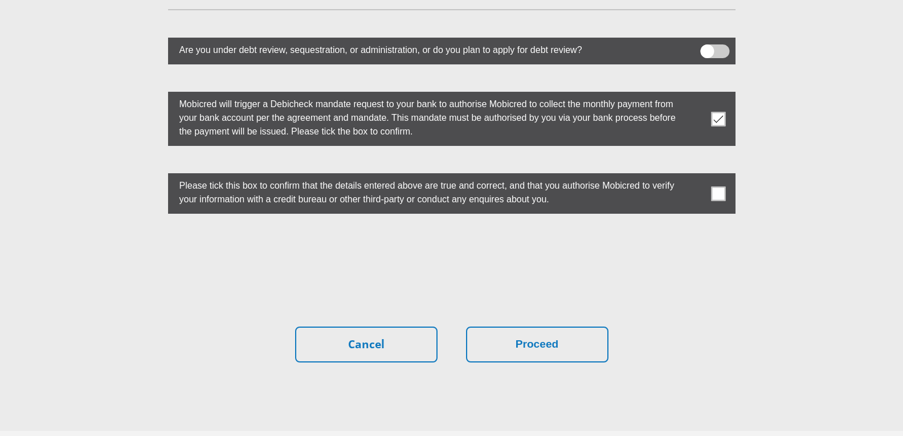
click at [719, 186] on span at bounding box center [718, 193] width 14 height 14
click at [696, 176] on input "checkbox" at bounding box center [696, 176] width 0 height 0
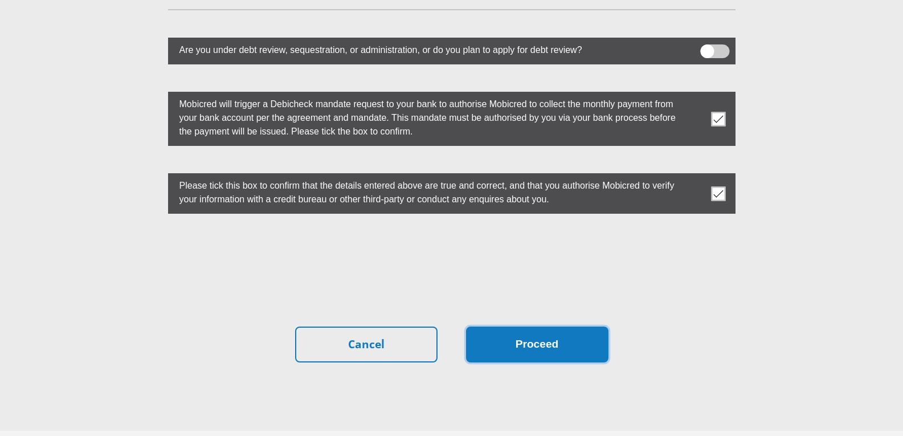
click at [552, 327] on button "Proceed" at bounding box center [537, 345] width 142 height 36
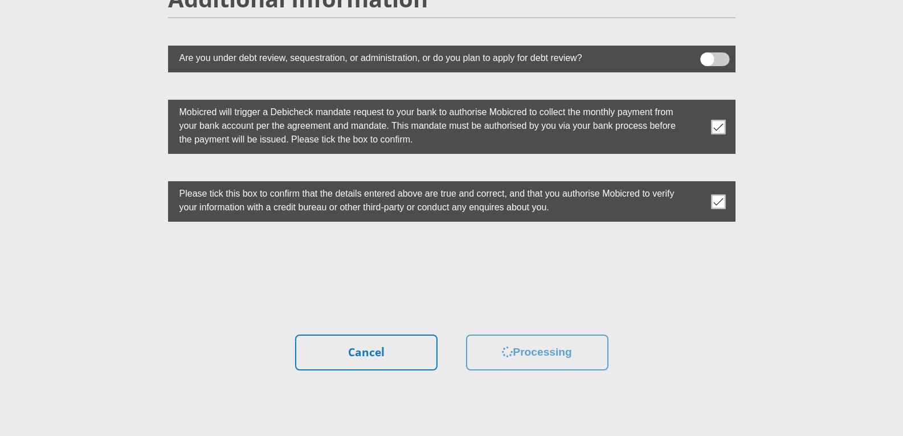
scroll to position [2987, 0]
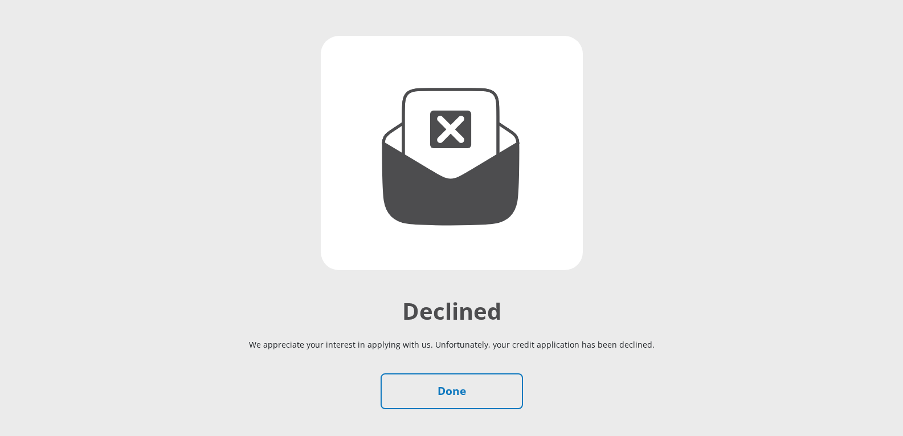
scroll to position [176, 0]
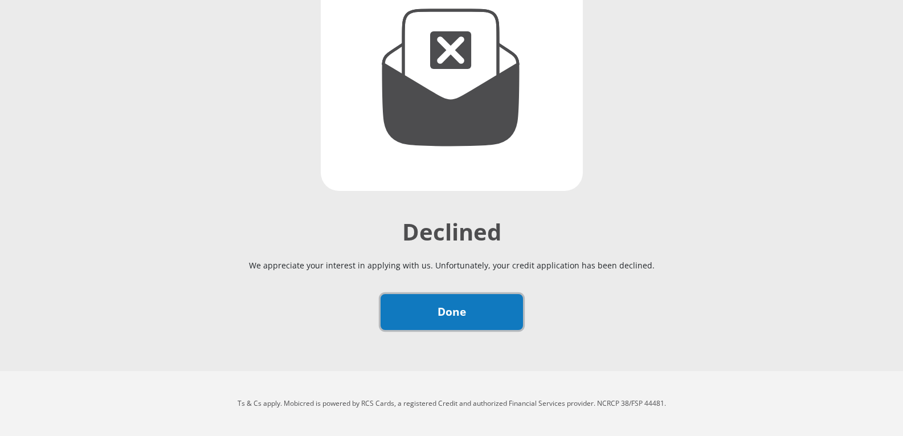
click at [439, 312] on link "Done" at bounding box center [452, 312] width 142 height 36
